Goal: Use online tool/utility: Utilize a website feature to perform a specific function

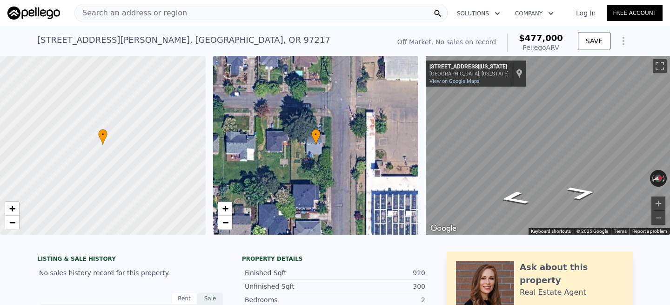
click at [266, 17] on div "Search an address or region" at bounding box center [260, 13] width 373 height 19
type input "$ 77,520"
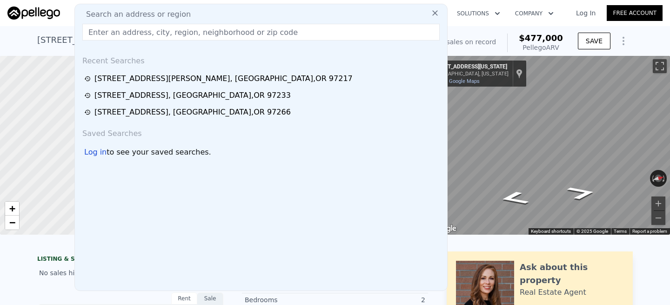
type input "[STREET_ADDRESS]"
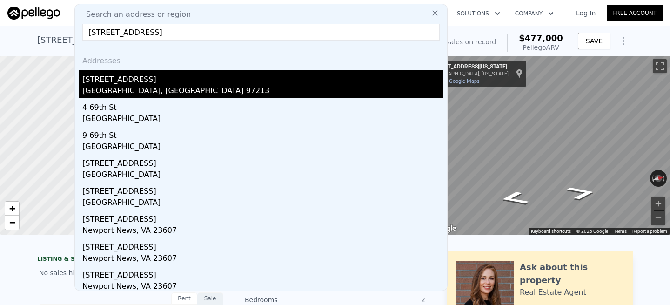
click at [138, 80] on div "[STREET_ADDRESS]" at bounding box center [262, 77] width 361 height 15
type input "2"
type input "910"
type input "1600"
type input "4791"
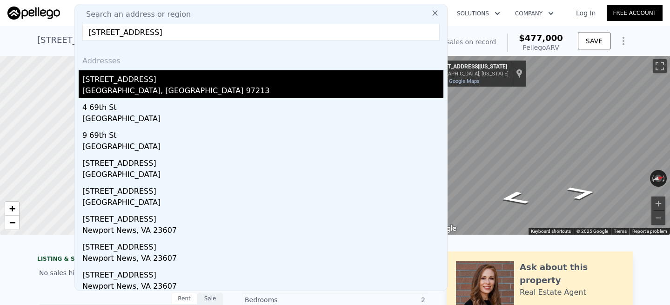
type input "5227"
type input "$ 474,000"
type input "$ 303,584"
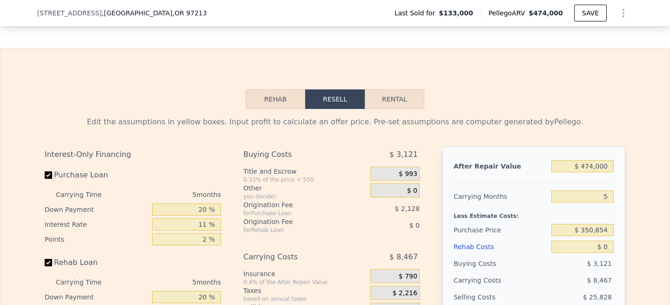
scroll to position [1342, 0]
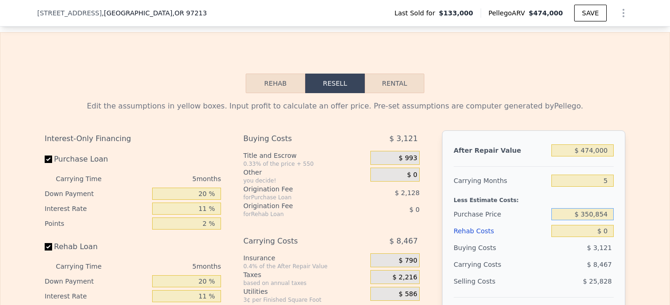
click at [593, 214] on input "$ 350,854" at bounding box center [583, 214] width 62 height 12
click at [608, 215] on input "$ 322,854" at bounding box center [583, 214] width 62 height 12
type input "$ 322,000"
click at [593, 151] on input "$ 474,000" at bounding box center [583, 150] width 62 height 12
type input "$ 104,001"
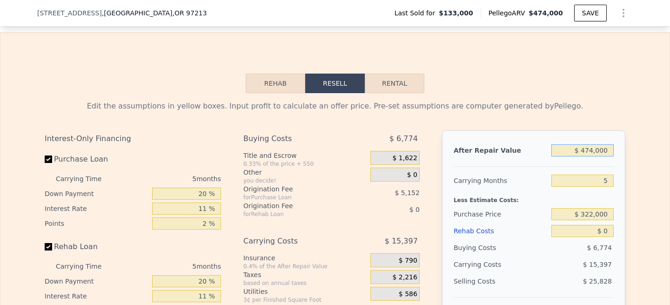
type input "$ 47,000"
type input "-$ 299,516"
type input "$ 4,000"
type input "-$ 340,151"
type input "$ 000"
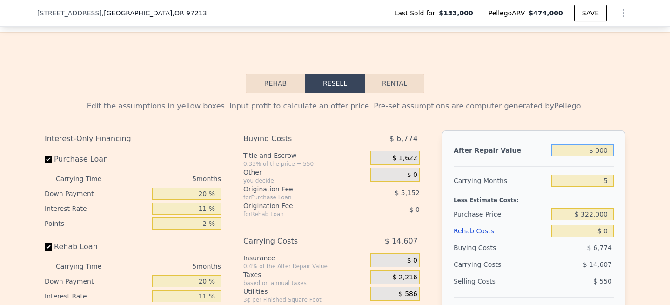
type input "-$ 343,931"
type input "$ 5,000"
type input "-$ 339,206"
type input "$ 50,000"
type input "-$ 296,681"
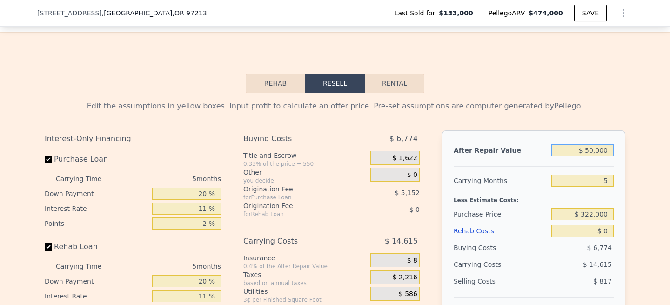
type input "$ 500,000"
type input "$ 128,571"
type input "$ 500,000"
click at [636, 182] on div "Edit the assumptions in yellow boxes. Input profit to calculate an offer price.…" at bounding box center [334, 266] width 669 height 346
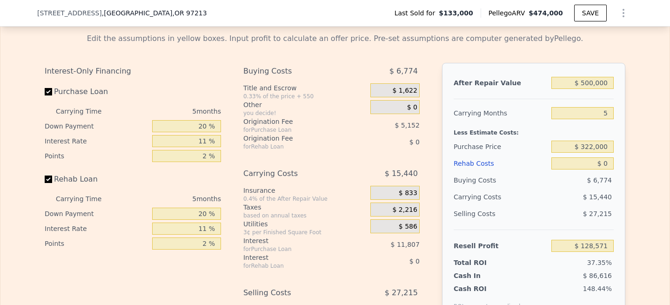
scroll to position [1412, 0]
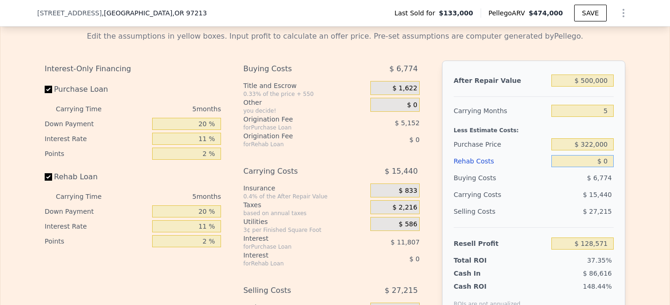
click at [605, 160] on input "$ 0" at bounding box center [583, 161] width 62 height 12
type input "$ 800"
type input "$ 127,728"
type input "$ 80,000"
type input "$ 44,356"
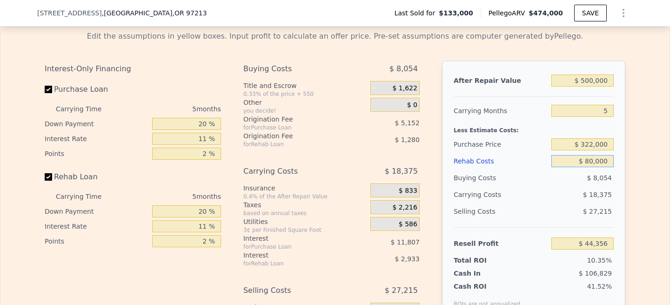
type input "$ 80,000"
click at [629, 164] on div "Edit the assumptions in yellow boxes. Input profit to calculate an offer price.…" at bounding box center [335, 196] width 596 height 346
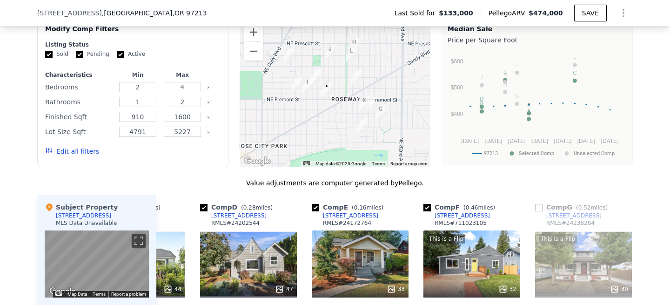
scroll to position [927, 0]
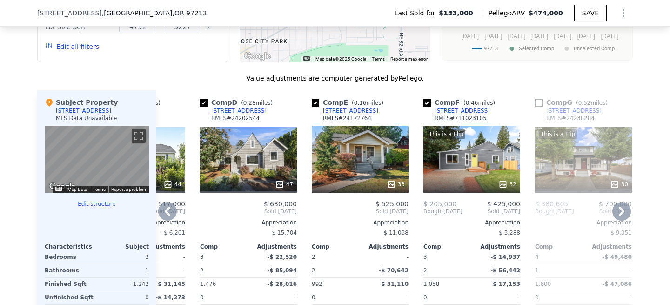
click at [485, 159] on div "This is a Flip 32" at bounding box center [472, 159] width 97 height 67
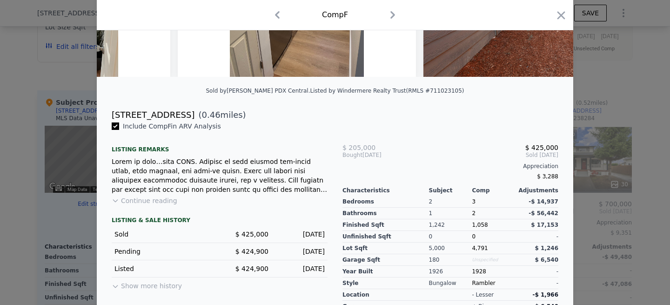
scroll to position [201, 0]
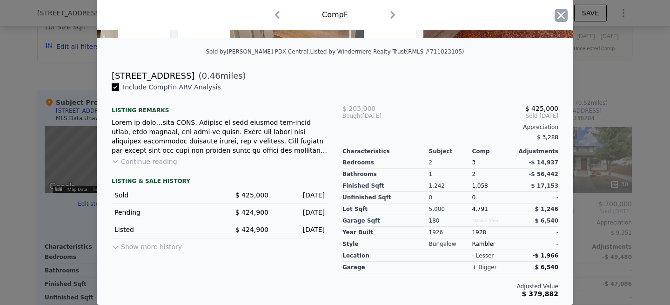
click at [558, 17] on icon "button" at bounding box center [561, 15] width 13 height 13
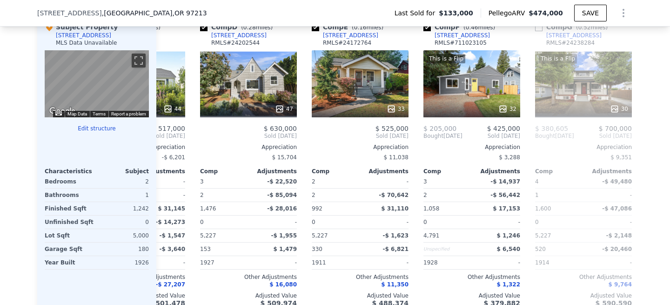
scroll to position [1003, 0]
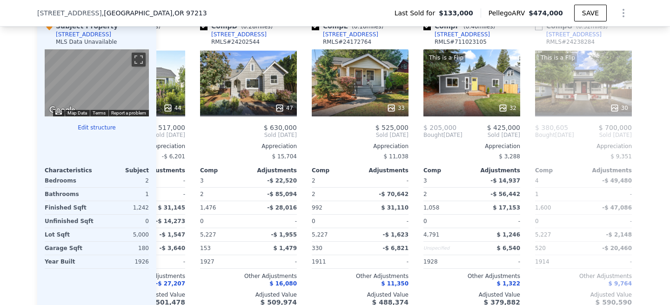
click at [92, 125] on button "Edit structure" at bounding box center [97, 127] width 104 height 7
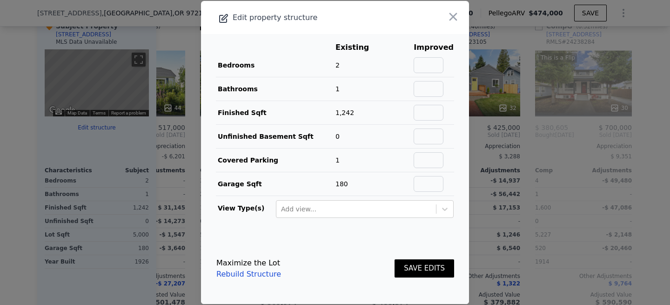
type input "$ 474,000"
type input "$ 0"
type input "$ 303,584"
click at [439, 139] on input "text" at bounding box center [429, 136] width 30 height 16
type input "600"
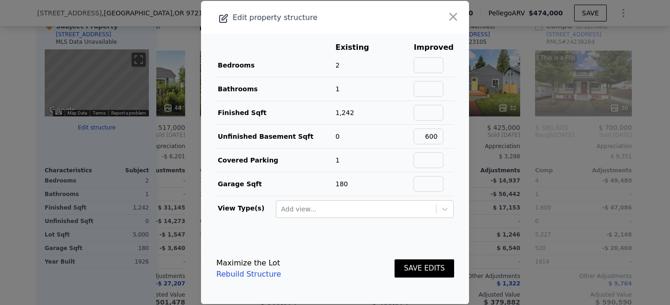
click at [420, 268] on button "SAVE EDITS" at bounding box center [425, 268] width 60 height 18
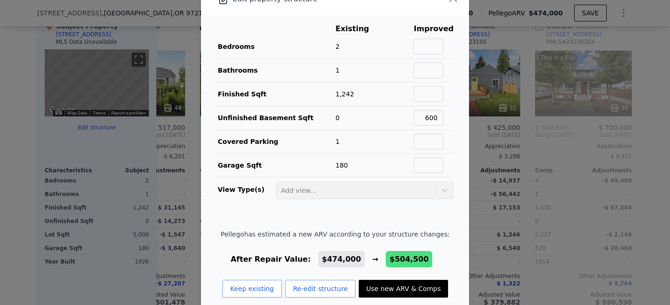
scroll to position [22, 0]
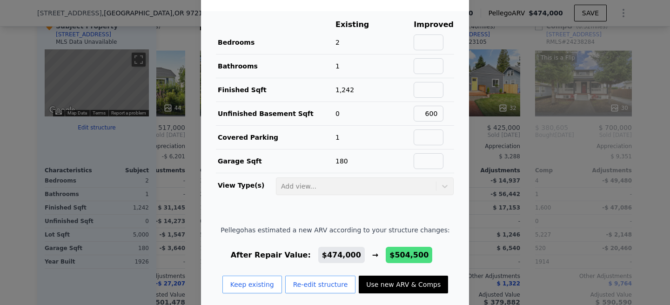
click at [410, 284] on button "Use new ARV & Comps" at bounding box center [403, 285] width 89 height 18
type input "$ 504,500"
type input "$ 332,405"
checkbox input "false"
checkbox input "true"
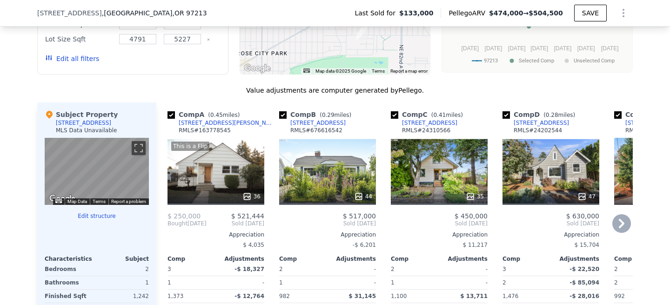
scroll to position [917, 0]
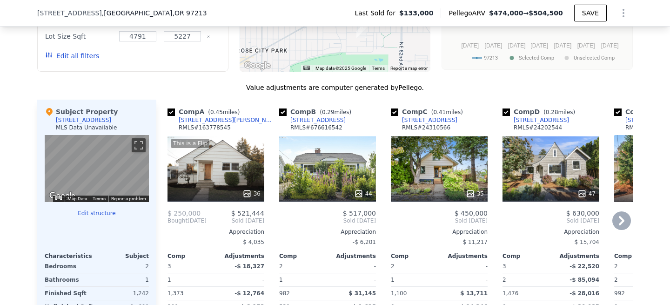
click at [198, 160] on div "This is a Flip 36" at bounding box center [216, 168] width 97 height 67
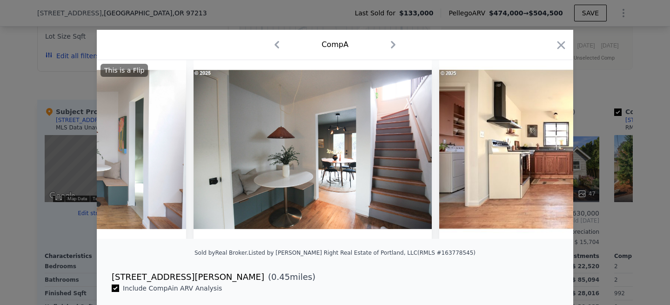
scroll to position [0, 2134]
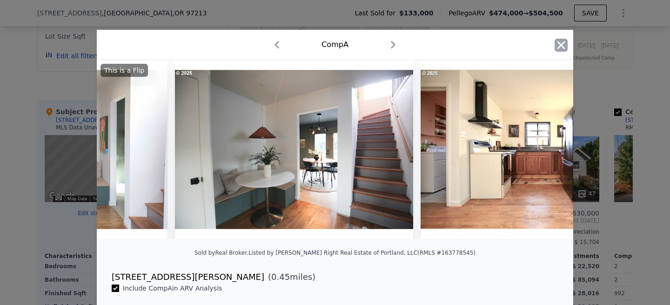
click at [557, 47] on icon "button" at bounding box center [561, 45] width 13 height 13
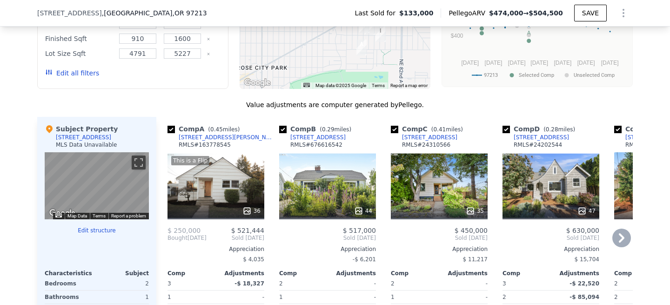
scroll to position [941, 0]
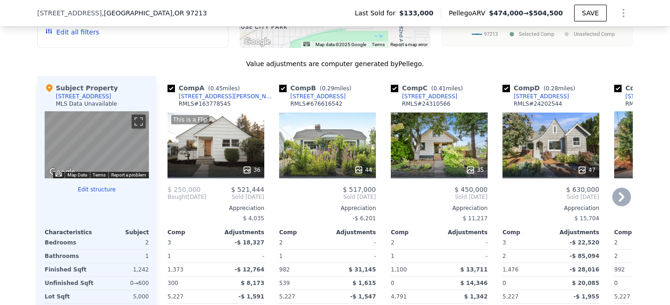
click at [328, 149] on div "44" at bounding box center [327, 144] width 97 height 67
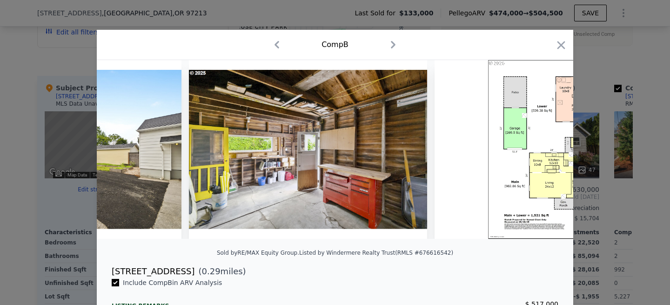
scroll to position [0, 10329]
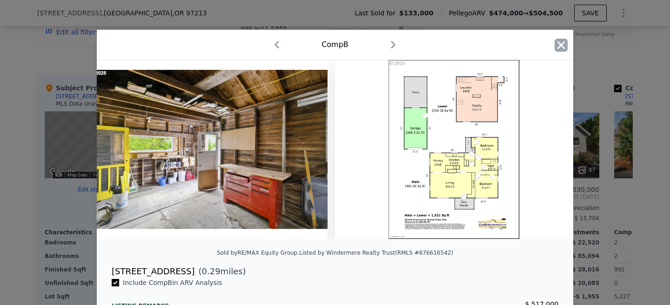
click at [561, 42] on icon "button" at bounding box center [561, 45] width 13 height 13
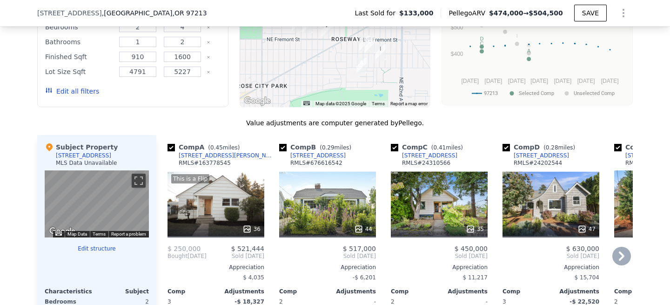
scroll to position [913, 0]
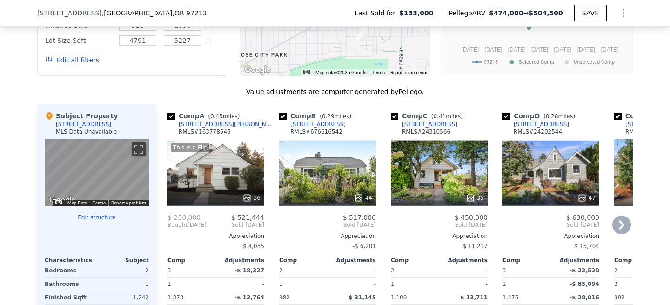
click at [436, 162] on div "35" at bounding box center [439, 172] width 97 height 67
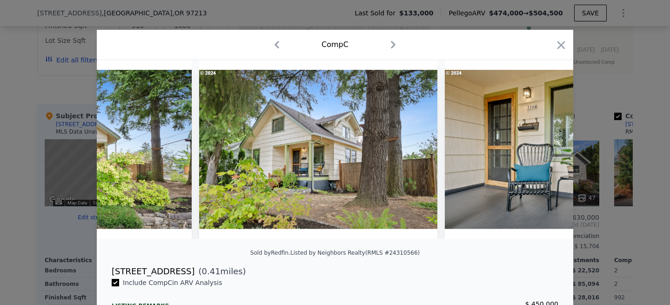
scroll to position [0, 7774]
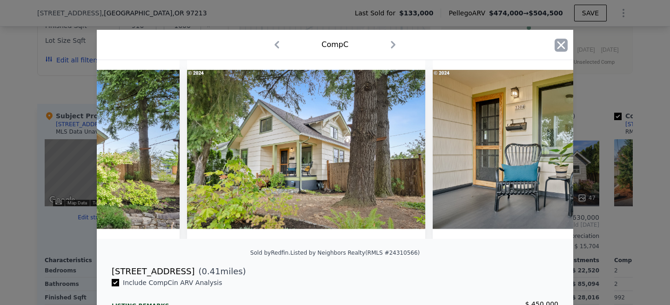
click at [559, 50] on icon "button" at bounding box center [561, 45] width 13 height 13
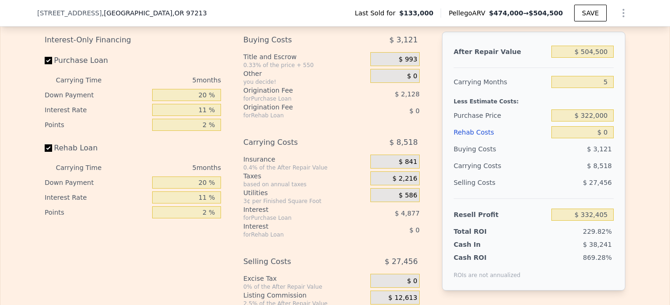
scroll to position [1439, 0]
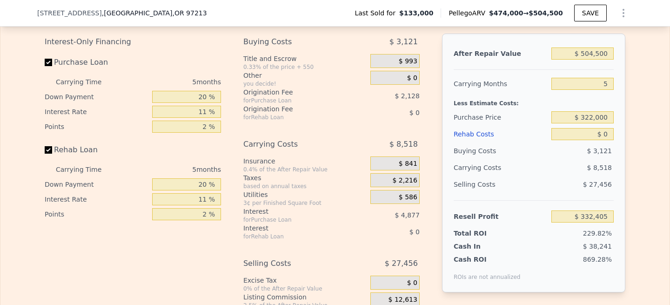
click at [638, 136] on div "Edit the assumptions in yellow boxes. Input profit to calculate an offer price.…" at bounding box center [334, 169] width 669 height 346
click at [627, 137] on div "Edit the assumptions in yellow boxes. Input profit to calculate an offer price.…" at bounding box center [335, 169] width 596 height 346
click at [593, 53] on input "$ 504,500" at bounding box center [583, 53] width 62 height 12
click at [608, 117] on input "$ 322,000" at bounding box center [583, 117] width 62 height 12
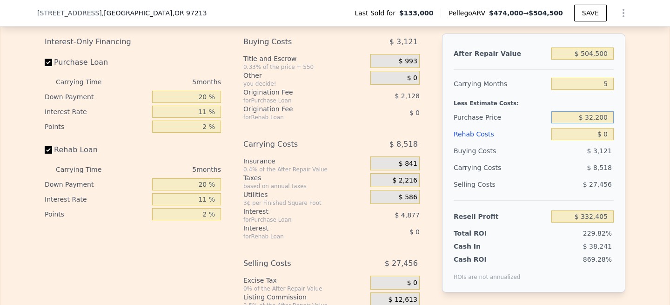
type input "$ 322,000"
click at [630, 119] on div "Edit the assumptions in yellow boxes. Input profit to calculate an offer price.…" at bounding box center [335, 169] width 596 height 346
type input "$ 132,822"
click at [605, 136] on input "$ 0" at bounding box center [583, 134] width 62 height 12
type input "$ 9,000"
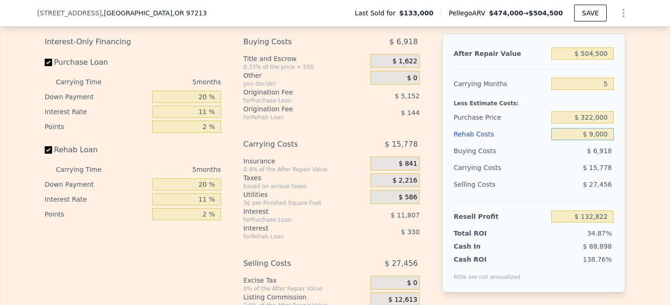
type input "$ 131,873"
type input "$ 90,000"
type input "$ 38,082"
type input "$ 90,000"
